Goal: Task Accomplishment & Management: Use online tool/utility

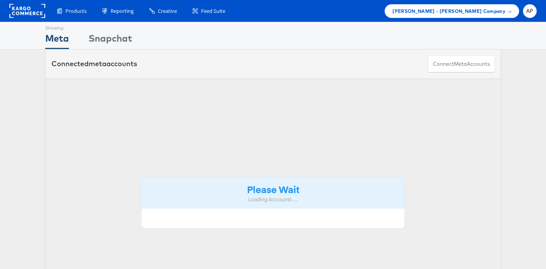
click at [271, 176] on div "Please Wait Loading Accounts ...." at bounding box center [273, 193] width 456 height 229
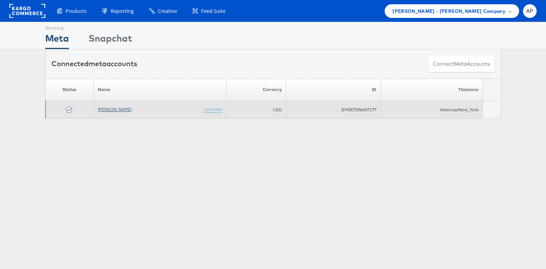
scroll to position [1, 0]
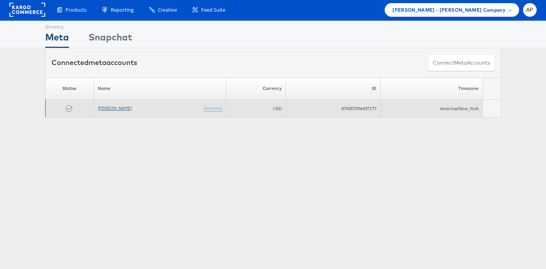
click at [117, 109] on link "[PERSON_NAME]" at bounding box center [115, 108] width 34 height 6
